Goal: Information Seeking & Learning: Learn about a topic

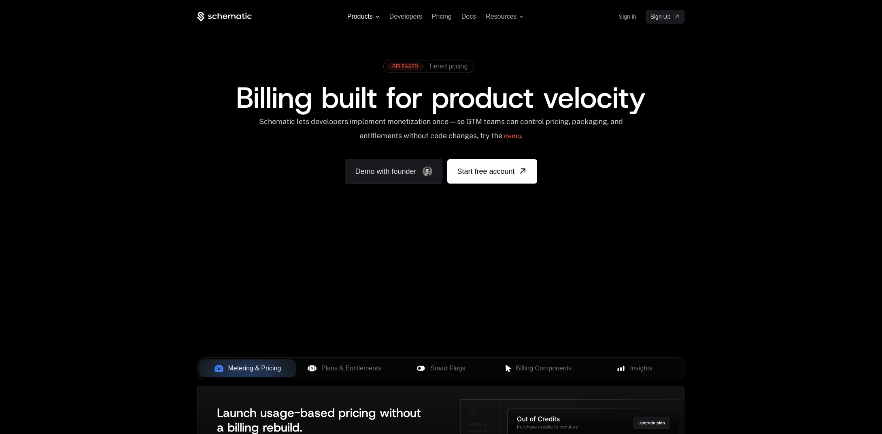
click at [362, 15] on span "Products" at bounding box center [360, 16] width 26 height 7
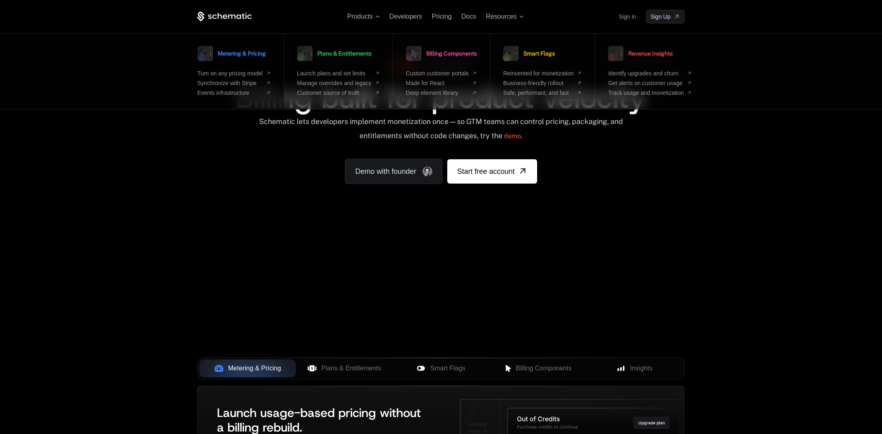
click at [235, 77] on ul "Turn on any pricing model Synchronize with Stripe Events infrastructure" at bounding box center [234, 83] width 73 height 26
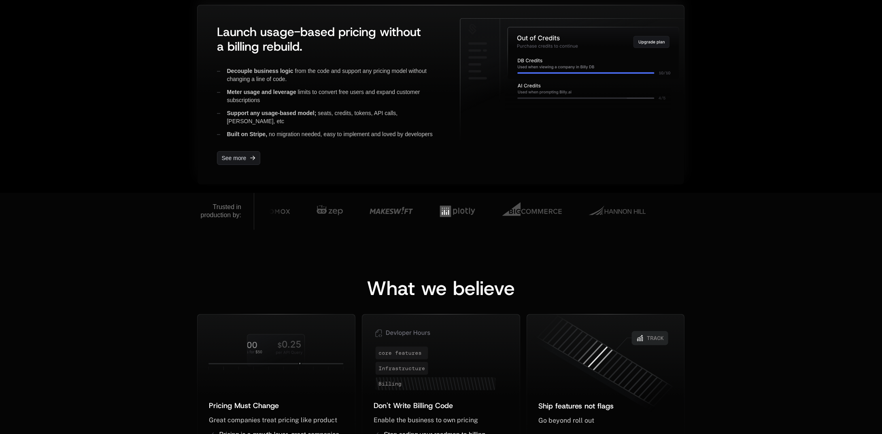
scroll to position [386, 0]
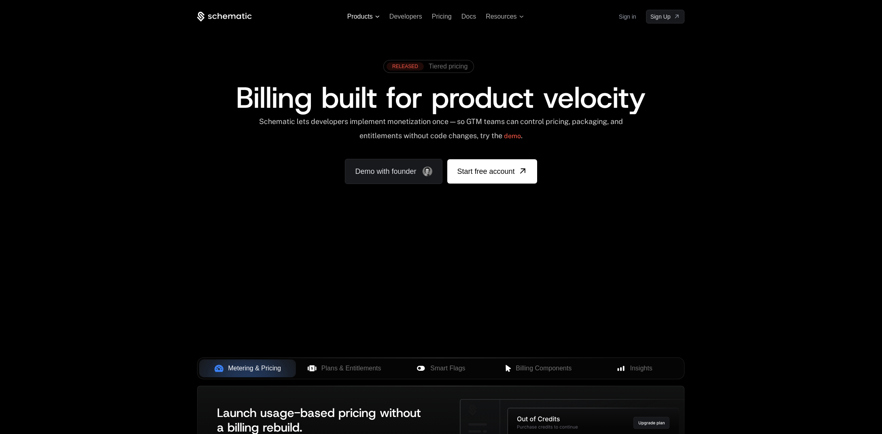
click at [370, 16] on span "Products" at bounding box center [360, 16] width 26 height 7
